Goal: Task Accomplishment & Management: Complete application form

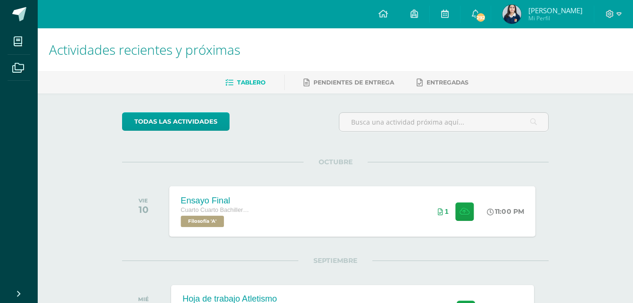
click at [383, 208] on div "Ensayo Final Cuarto Cuarto Bachillerato en Ciencias y Letras Filosofía 'A' 11:0…" at bounding box center [353, 211] width 366 height 50
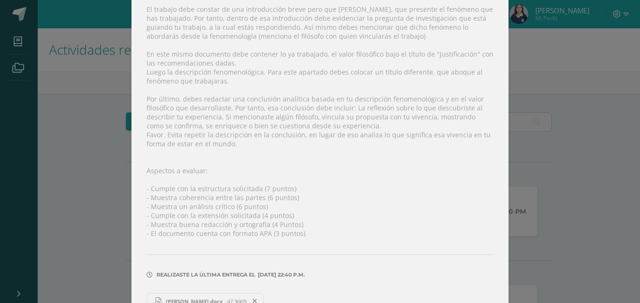
scroll to position [179, 0]
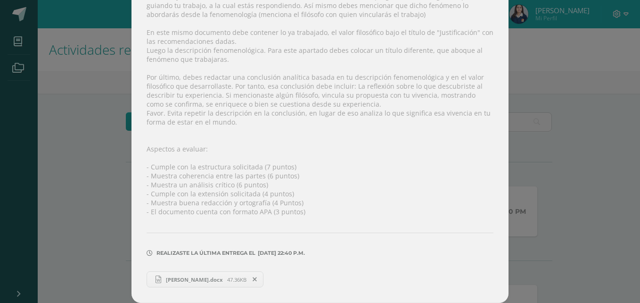
click at [263, 278] on span at bounding box center [255, 279] width 16 height 10
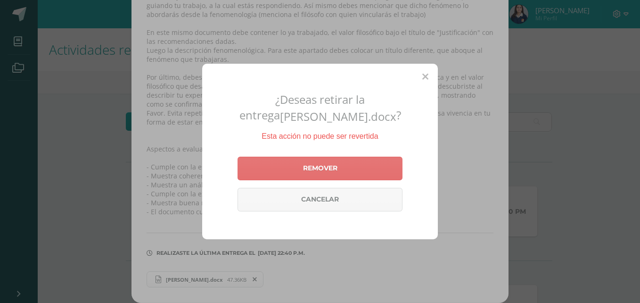
click at [331, 176] on link "Remover" at bounding box center [320, 169] width 165 height 24
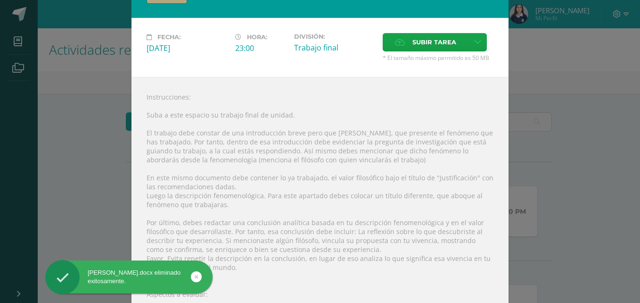
scroll to position [33, 0]
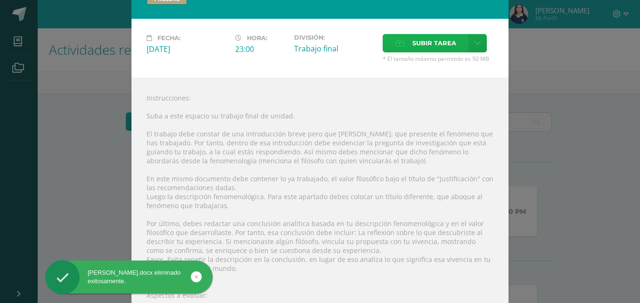
click at [442, 39] on span "Subir tarea" at bounding box center [435, 42] width 44 height 17
click at [0, 0] on input "Subir tarea" at bounding box center [0, 0] width 0 height 0
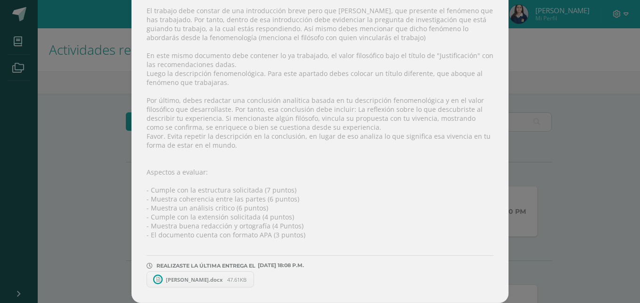
scroll to position [156, 0]
click at [206, 275] on link "[PERSON_NAME].docx 47.61KB" at bounding box center [205, 279] width 117 height 16
click at [257, 282] on icon at bounding box center [255, 279] width 4 height 7
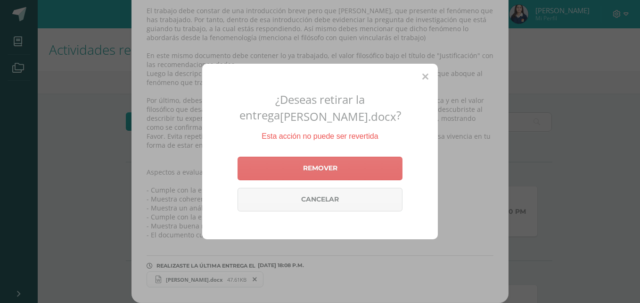
click at [313, 168] on link "Remover" at bounding box center [320, 169] width 165 height 24
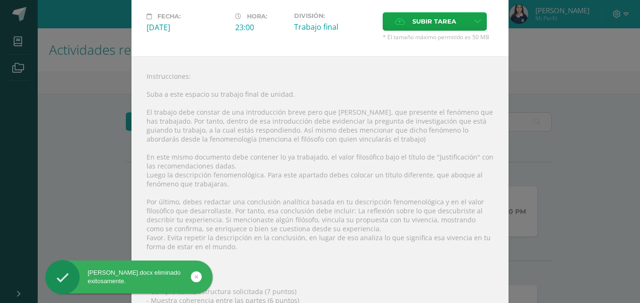
scroll to position [45, 0]
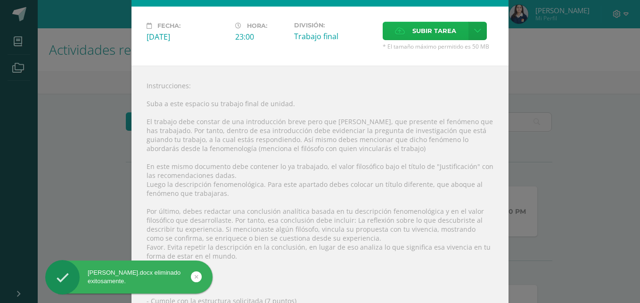
click at [413, 27] on span "Subir tarea" at bounding box center [435, 30] width 44 height 17
click at [0, 0] on input "Subir tarea" at bounding box center [0, 0] width 0 height 0
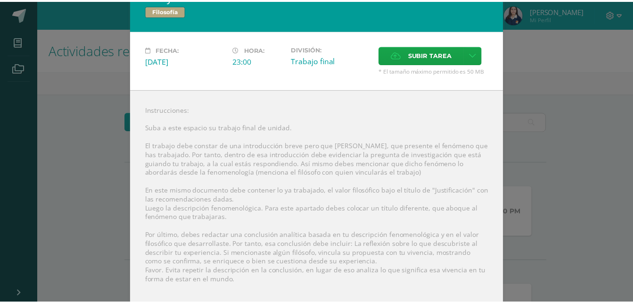
scroll to position [0, 0]
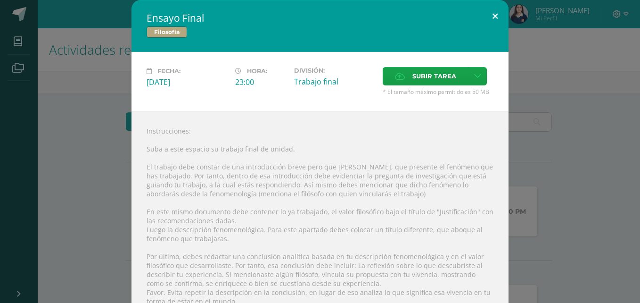
click at [486, 15] on button at bounding box center [495, 16] width 27 height 32
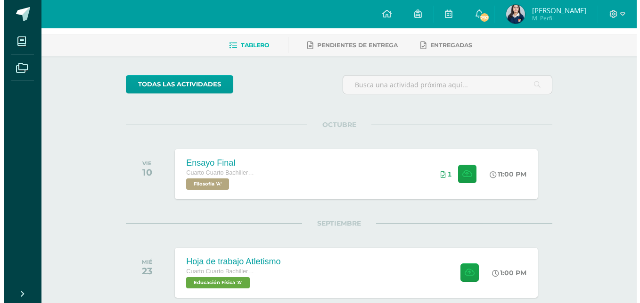
scroll to position [45, 0]
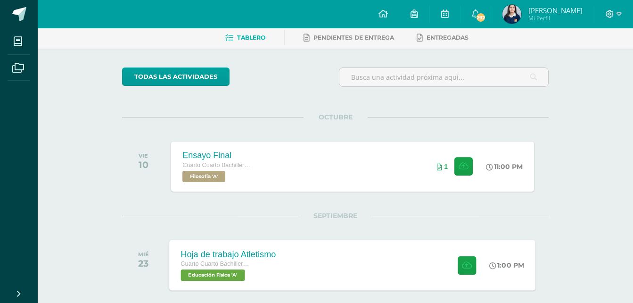
click at [237, 263] on span "Cuarto Cuarto Bachillerato en Ciencias y Letras" at bounding box center [217, 263] width 72 height 7
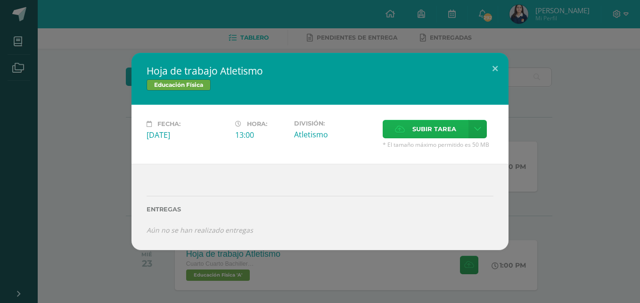
click at [423, 129] on span "Subir tarea" at bounding box center [435, 128] width 44 height 17
click at [0, 0] on input "Subir tarea" at bounding box center [0, 0] width 0 height 0
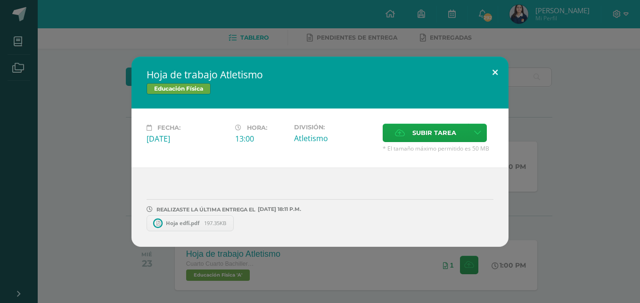
click at [497, 66] on button at bounding box center [495, 73] width 27 height 32
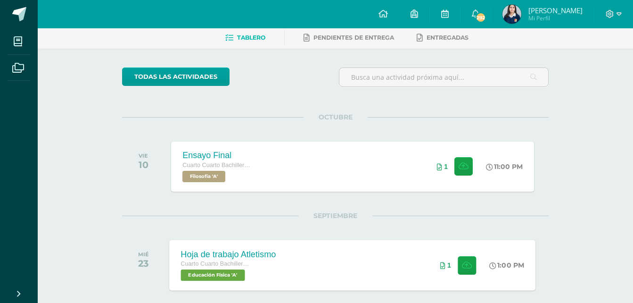
click at [433, 259] on div "1" at bounding box center [459, 265] width 57 height 50
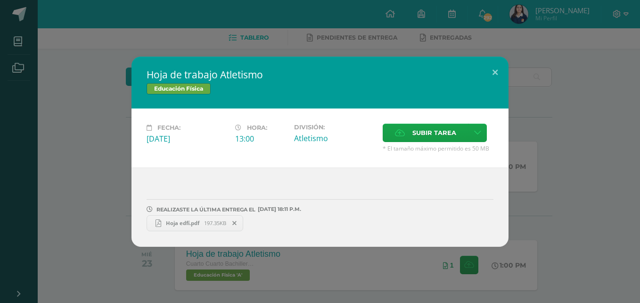
click at [202, 222] on span "Hoja edfí.pdf" at bounding box center [182, 222] width 43 height 7
